Goal: Information Seeking & Learning: Learn about a topic

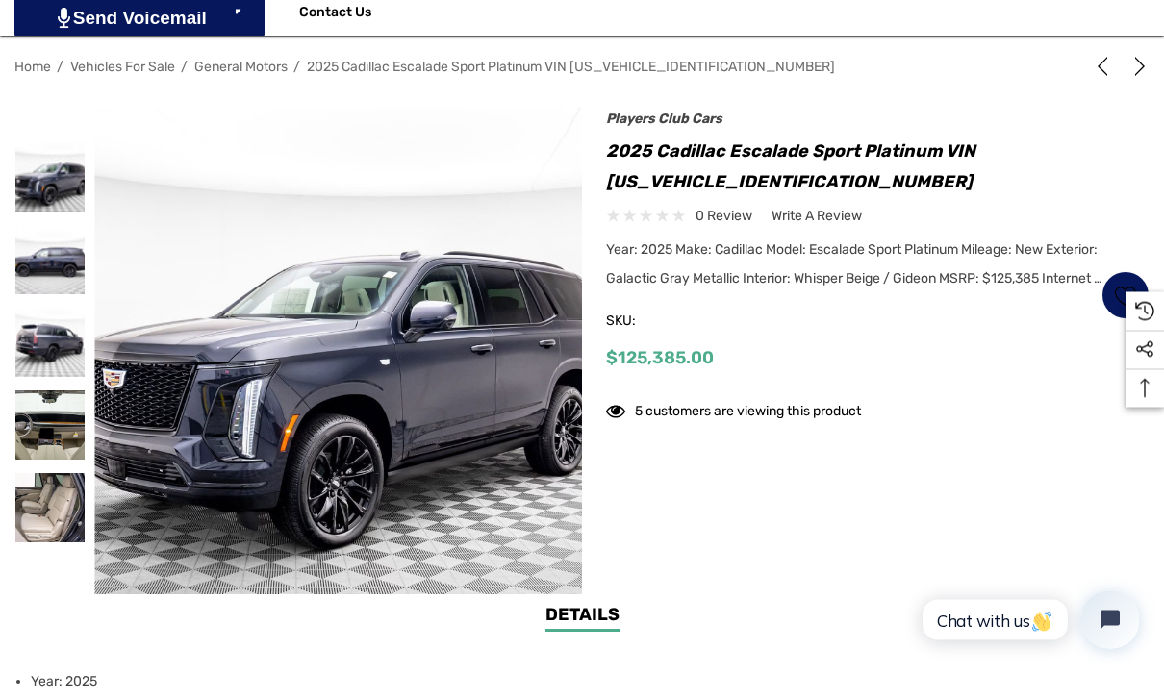
scroll to position [305, 0]
click at [403, 419] on img at bounding box center [709, 506] width 1231 height 799
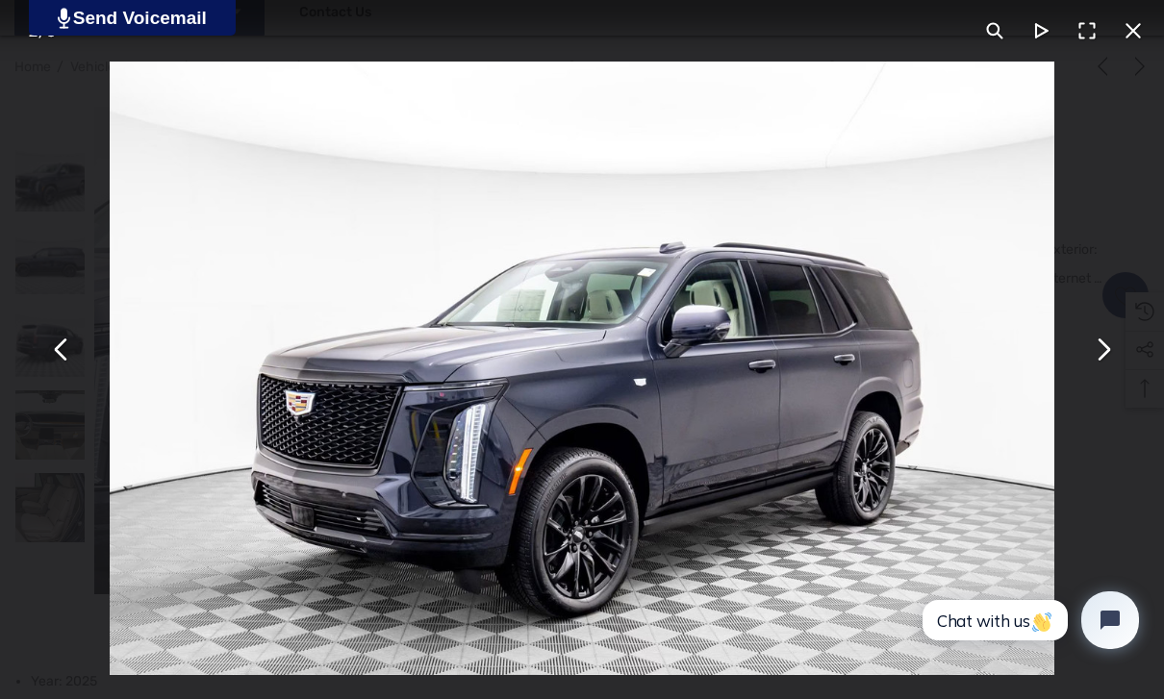
click at [1115, 373] on button "You can close this modal content with the ESC key" at bounding box center [1102, 350] width 46 height 46
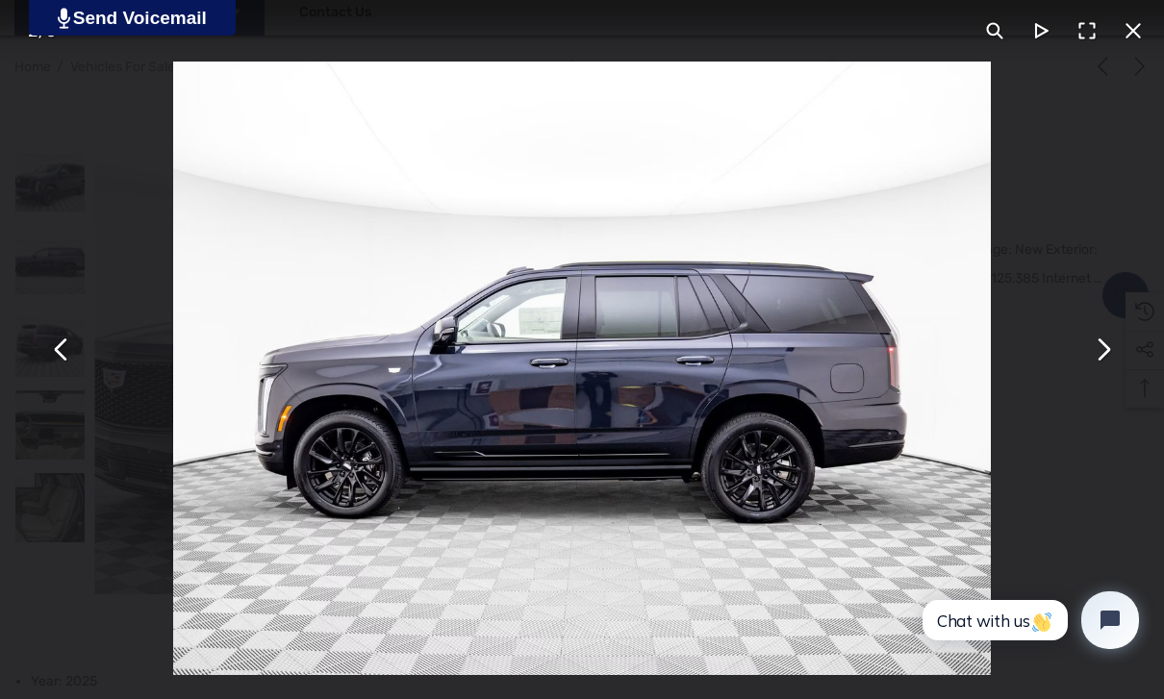
click at [1107, 373] on button "You can close this modal content with the ESC key" at bounding box center [1102, 350] width 46 height 46
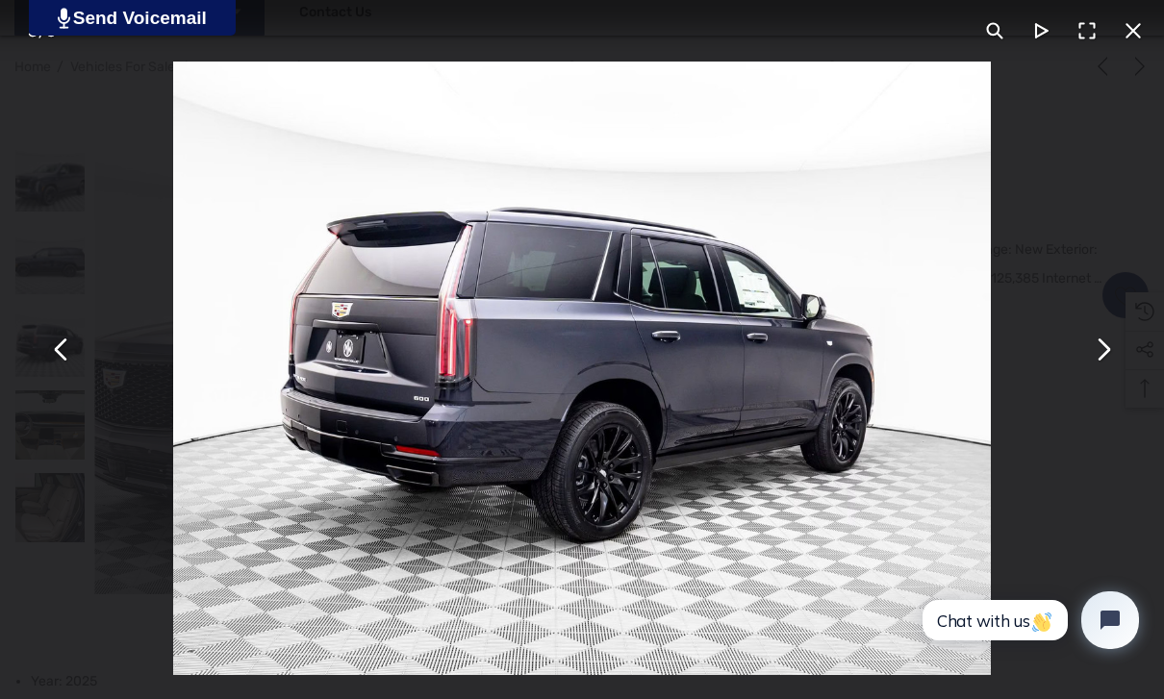
click at [1114, 373] on button "You can close this modal content with the ESC key" at bounding box center [1102, 350] width 46 height 46
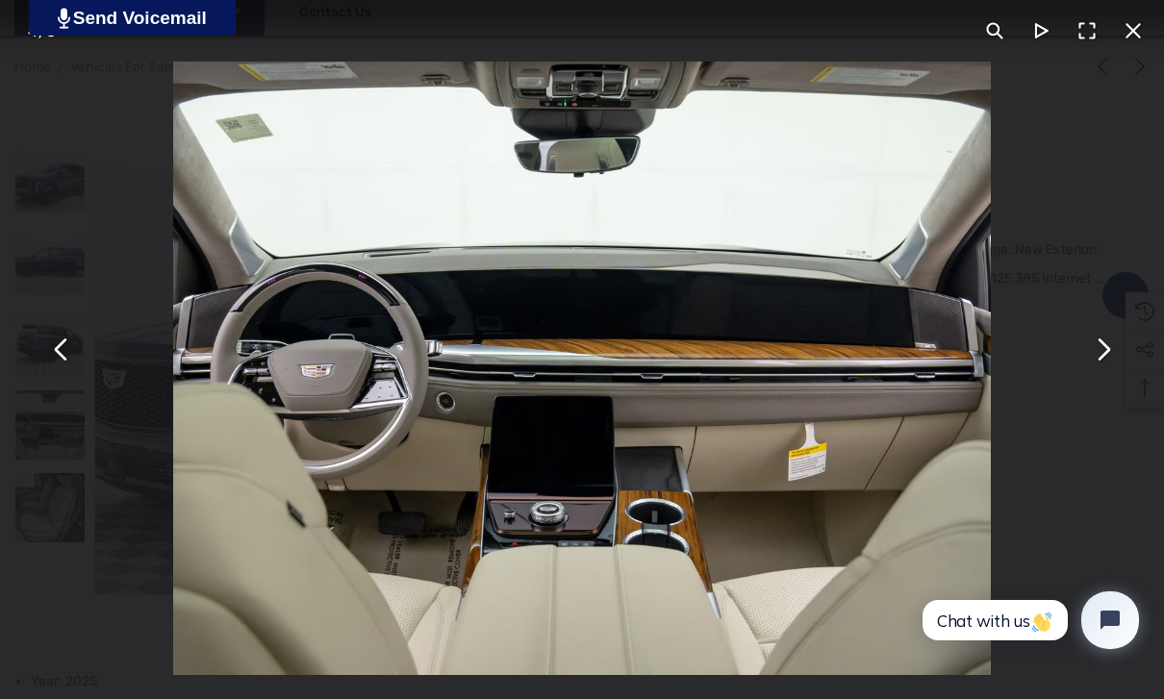
click at [1105, 373] on button "You can close this modal content with the ESC key" at bounding box center [1102, 350] width 46 height 46
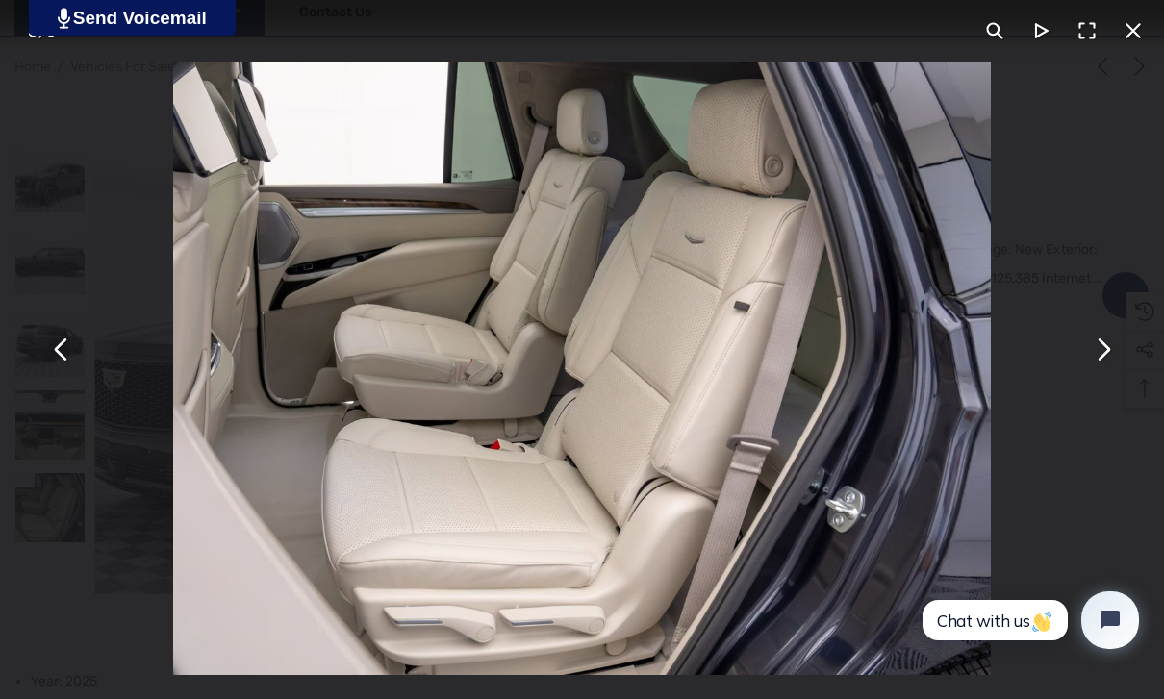
click at [1105, 373] on button "You can close this modal content with the ESC key" at bounding box center [1102, 350] width 46 height 46
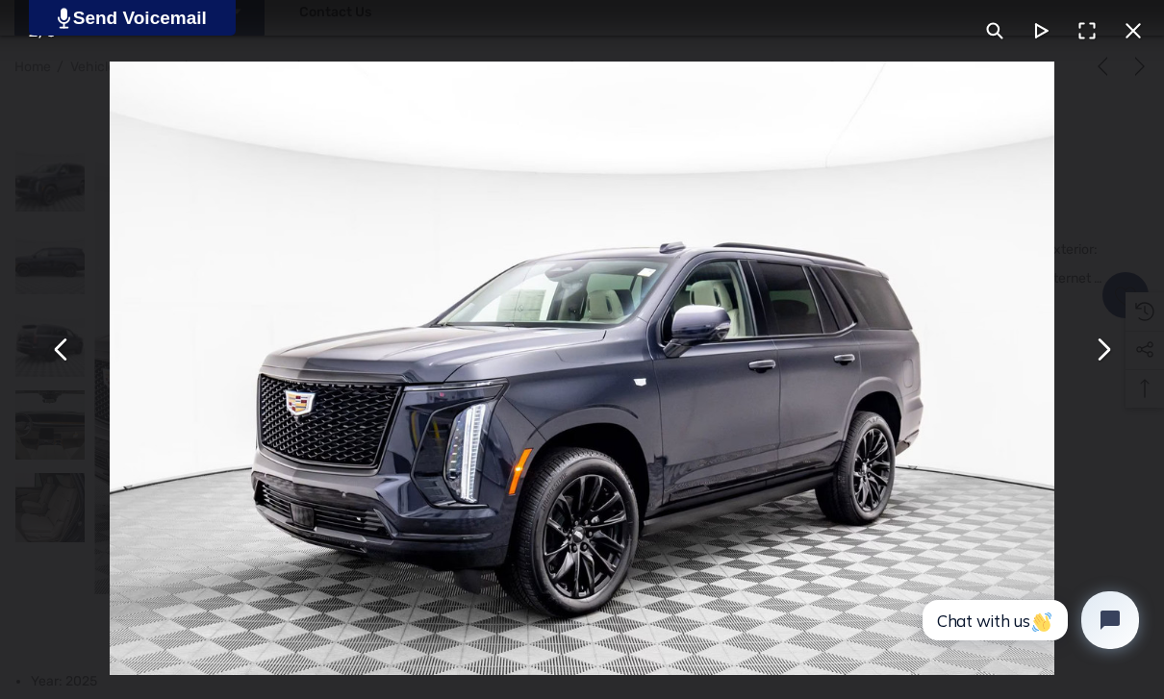
click at [1112, 373] on button "You can close this modal content with the ESC key" at bounding box center [1102, 350] width 46 height 46
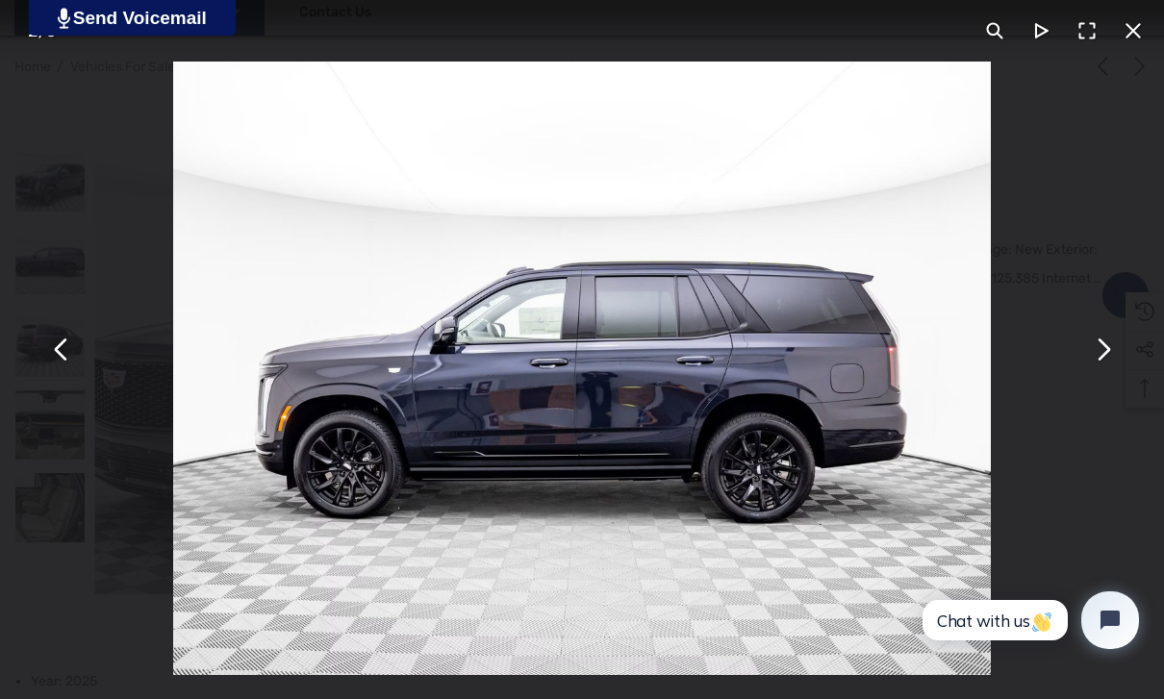
click at [1104, 391] on div "You can close this modal content with the ESC key" at bounding box center [582, 349] width 1164 height 699
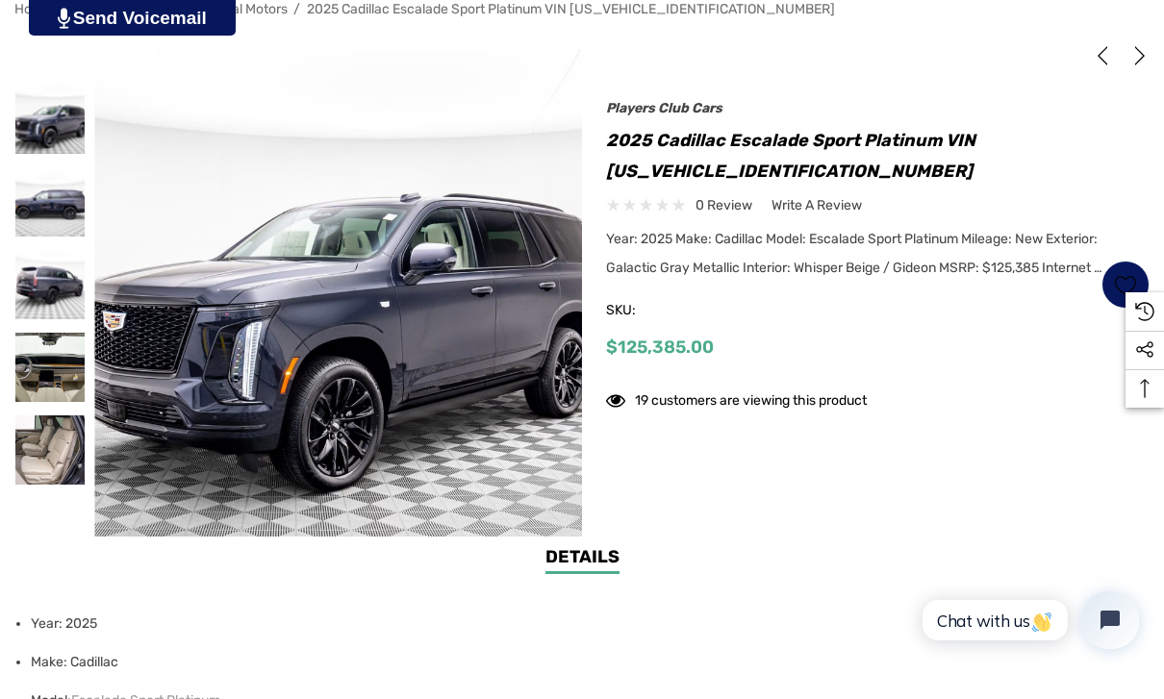
scroll to position [366, 0]
